Goal: Task Accomplishment & Management: Manage account settings

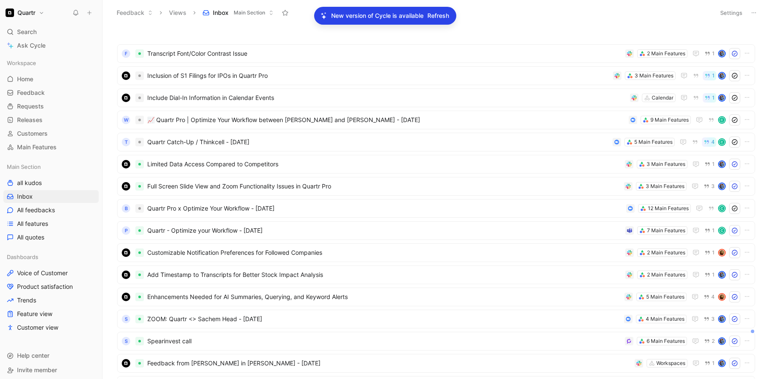
click at [441, 14] on span "Refresh" at bounding box center [438, 16] width 22 height 10
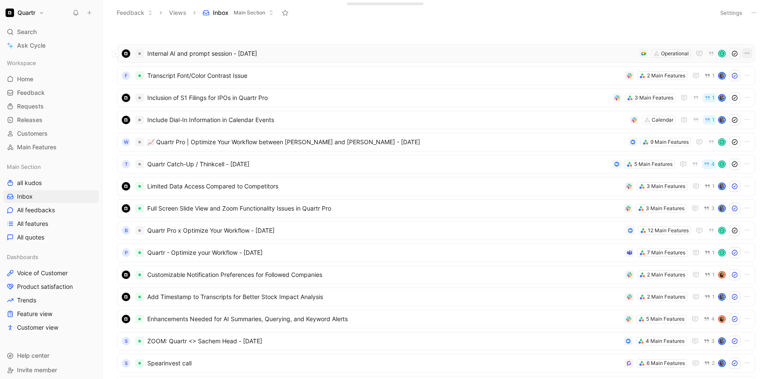
click at [744, 56] on icon "button" at bounding box center [747, 53] width 7 height 7
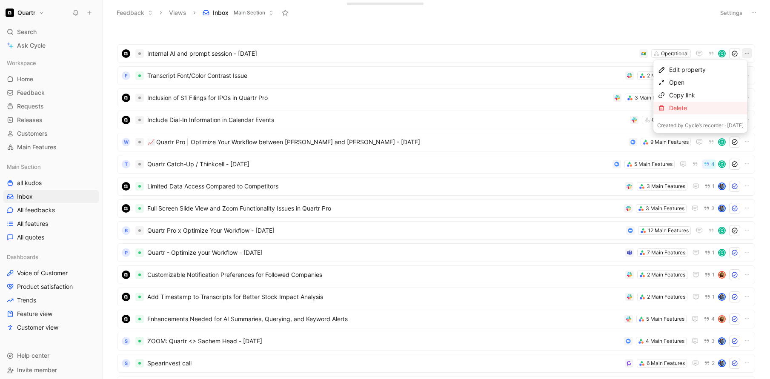
click at [668, 112] on div "Delete" at bounding box center [701, 108] width 94 height 13
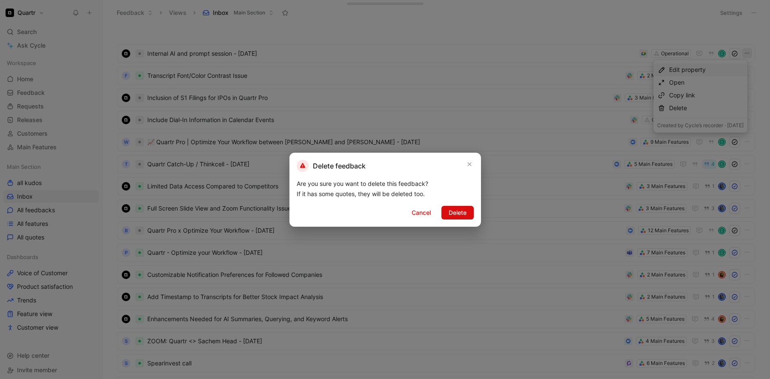
click at [462, 215] on span "Delete" at bounding box center [458, 213] width 18 height 10
